Goal: Task Accomplishment & Management: Manage account settings

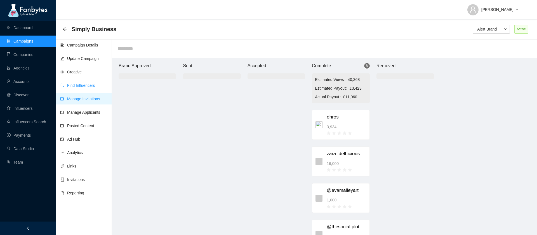
click at [84, 87] on link "Find Influencers" at bounding box center [77, 85] width 35 height 4
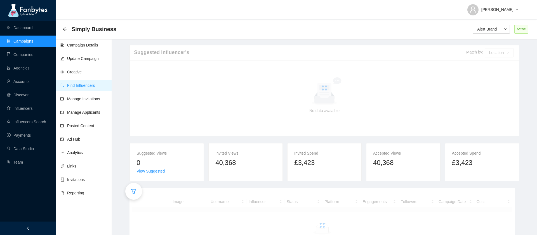
click at [132, 191] on icon "filter" at bounding box center [134, 191] width 6 height 6
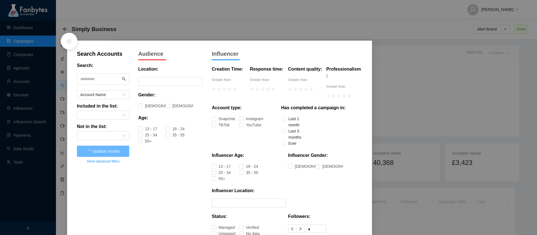
click at [112, 81] on input "text" at bounding box center [100, 79] width 41 height 8
type input "****"
click at [98, 81] on input "****" at bounding box center [100, 79] width 41 height 8
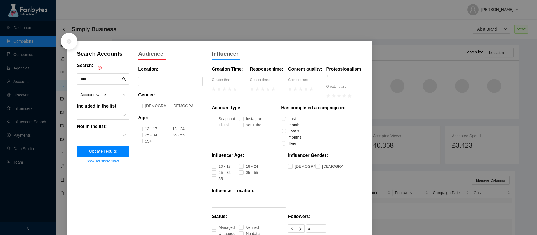
click at [112, 154] on button "Update results" at bounding box center [103, 150] width 52 height 11
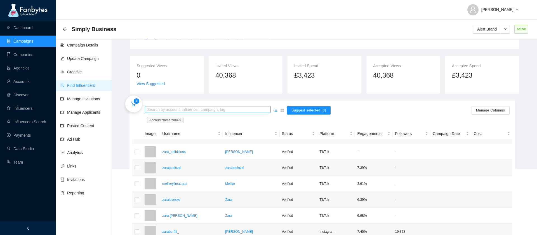
scroll to position [79, 0]
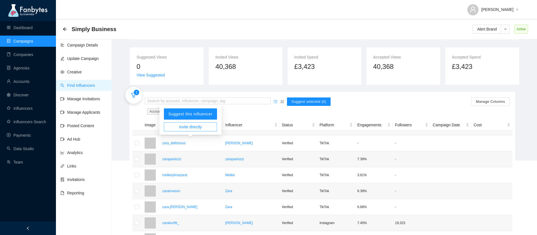
click at [205, 125] on button "Invite directly" at bounding box center [190, 126] width 53 height 9
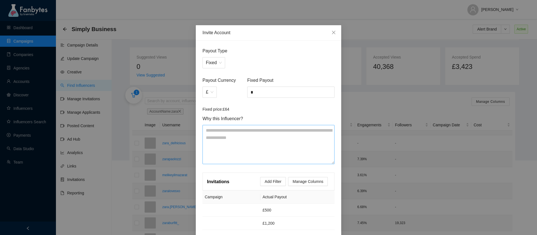
scroll to position [1, 0]
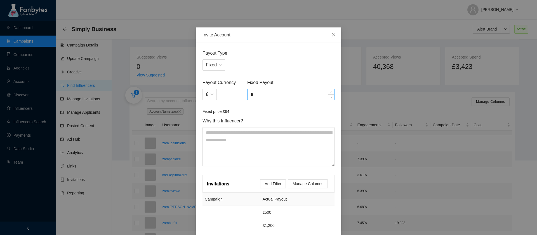
click at [252, 93] on input "*" at bounding box center [290, 94] width 87 height 11
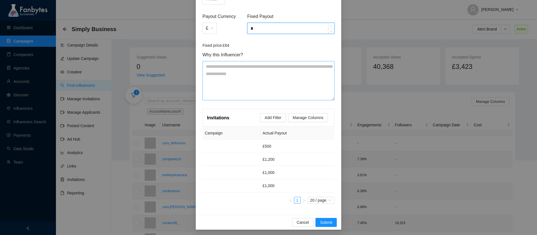
scroll to position [68, 0]
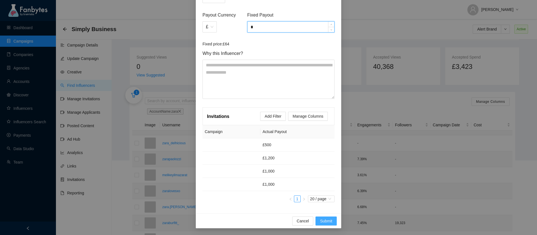
type input "*"
click at [323, 219] on span "Submit" at bounding box center [326, 220] width 12 height 6
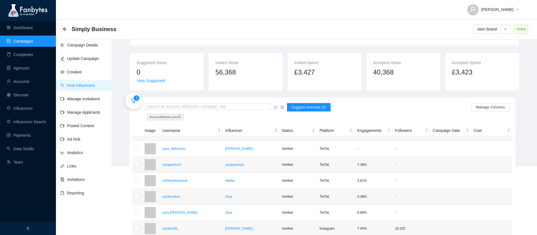
scroll to position [72, 0]
click at [83, 98] on link "Manage Invitations" at bounding box center [80, 98] width 40 height 4
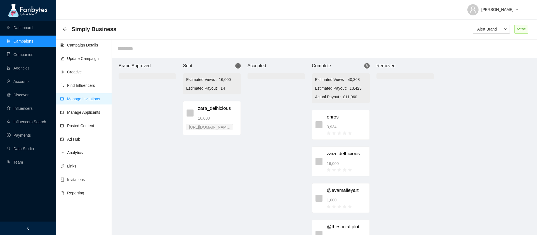
scroll to position [6, 0]
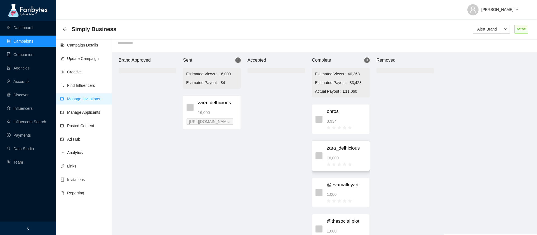
click at [342, 153] on div "zara_delhicious 16,000" at bounding box center [345, 155] width 39 height 23
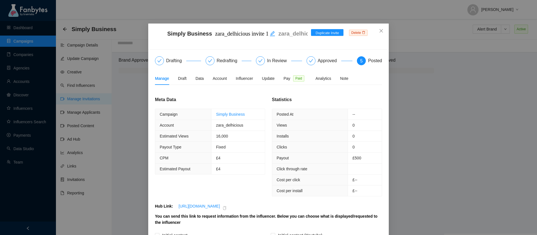
scroll to position [0, 0]
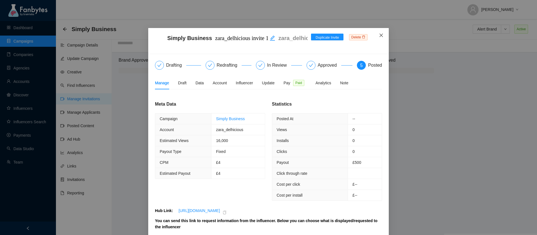
click at [381, 37] on icon "close" at bounding box center [381, 35] width 4 height 4
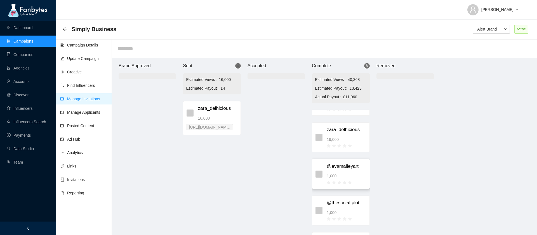
scroll to position [25, 0]
click at [339, 138] on span "16,000" at bounding box center [332, 139] width 12 height 6
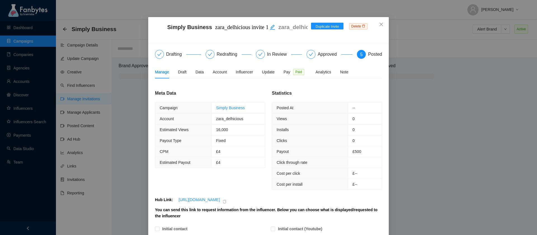
scroll to position [13, 0]
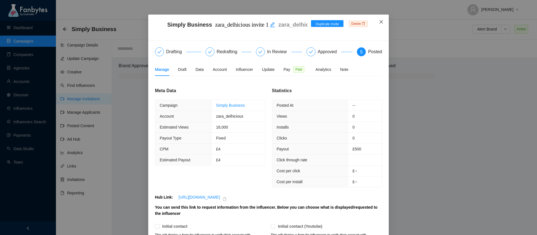
click at [382, 19] on span "Close" at bounding box center [380, 22] width 15 height 15
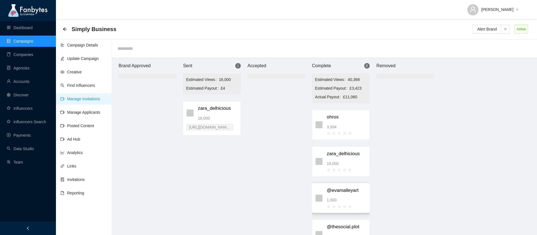
scroll to position [15, 0]
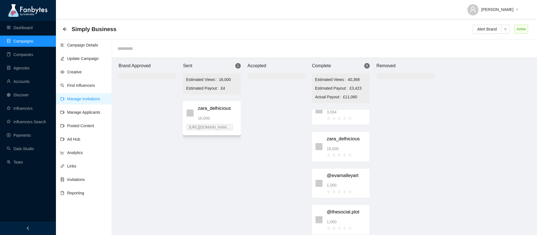
click at [219, 110] on span "zara_delhicious" at bounding box center [217, 109] width 39 height 8
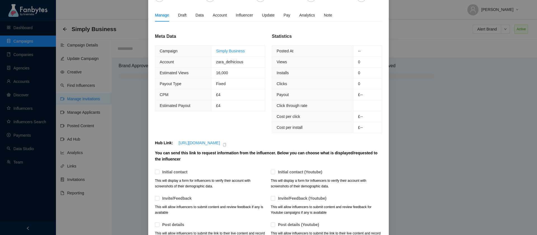
scroll to position [208, 0]
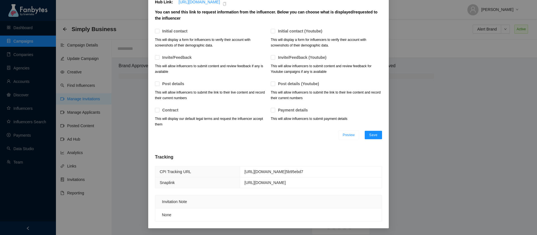
click at [429, 110] on div "Simply Business zara_delhicious invite 2 zara_delhicious Duplicate Invite Delet…" at bounding box center [268, 117] width 537 height 235
click at [373, 138] on button "Save" at bounding box center [372, 135] width 17 height 8
click at [129, 136] on div "Simply Business zara_delhicious invite 2 zara_delhicious Duplicate Invite Delet…" at bounding box center [268, 117] width 537 height 235
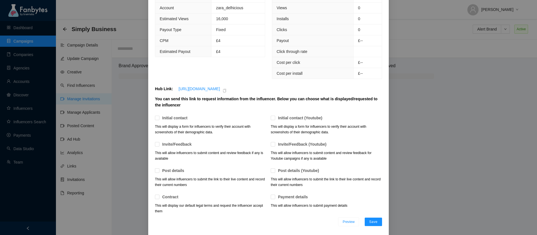
scroll to position [0, 0]
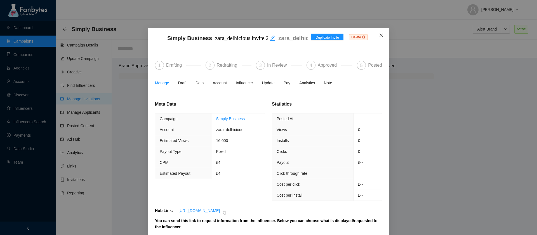
click at [382, 32] on span "Close" at bounding box center [380, 35] width 15 height 15
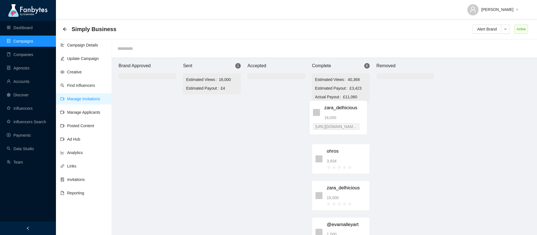
drag, startPoint x: 222, startPoint y: 108, endPoint x: 349, endPoint y: 110, distance: 127.5
click at [349, 110] on div "Brand Approved Sent 1 Estimated Views 16,000 Estimated Payout £4 zara_delhiciou…" at bounding box center [275, 149] width 335 height 182
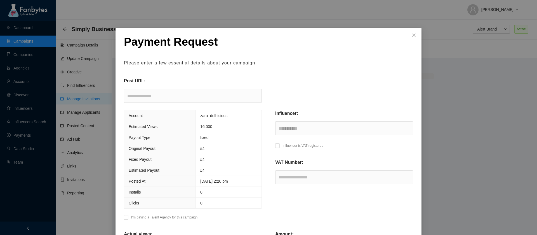
scroll to position [169, 0]
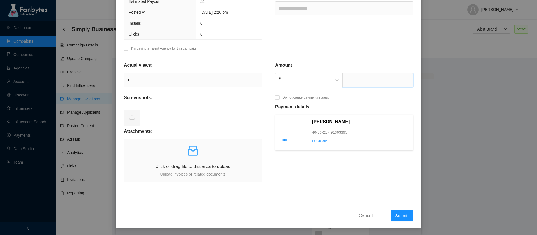
click at [354, 78] on input "text" at bounding box center [377, 80] width 71 height 14
type input "****"
click at [195, 155] on icon "inbox" at bounding box center [193, 150] width 10 height 10
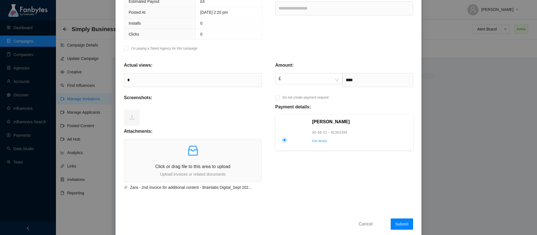
click at [401, 223] on span "Submit" at bounding box center [401, 223] width 13 height 4
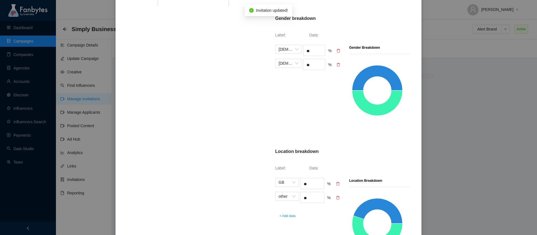
scroll to position [311, 0]
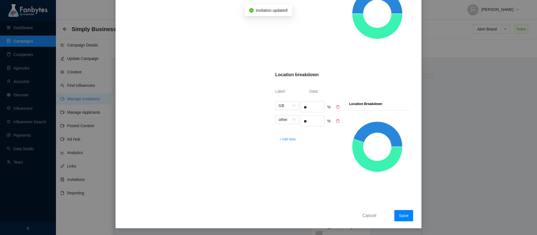
click at [405, 216] on span "Save" at bounding box center [404, 215] width 10 height 4
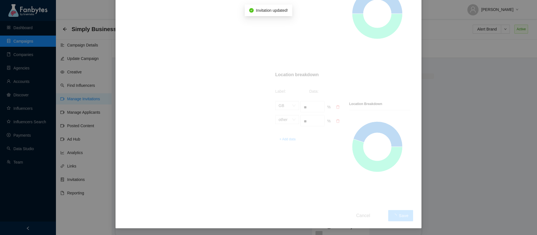
scroll to position [0, 0]
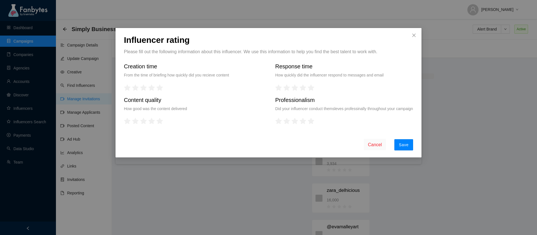
click at [407, 147] on span "Save" at bounding box center [404, 144] width 10 height 4
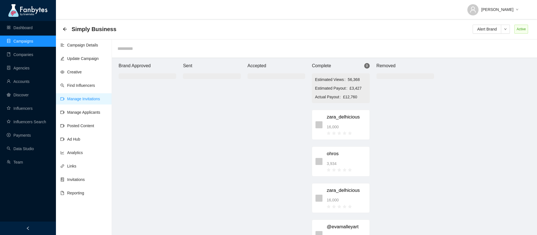
click at [26, 41] on link "Campaigns" at bounding box center [20, 41] width 27 height 4
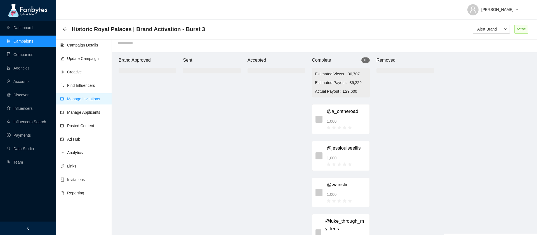
scroll to position [113, 0]
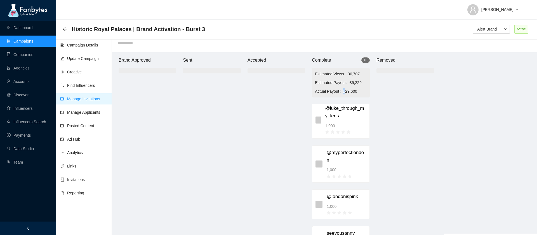
drag, startPoint x: 342, startPoint y: 91, endPoint x: 345, endPoint y: 91, distance: 3.1
click at [346, 91] on div "Actual Payout £29,600" at bounding box center [340, 91] width 51 height 6
copy div "£"
